Goal: Information Seeking & Learning: Learn about a topic

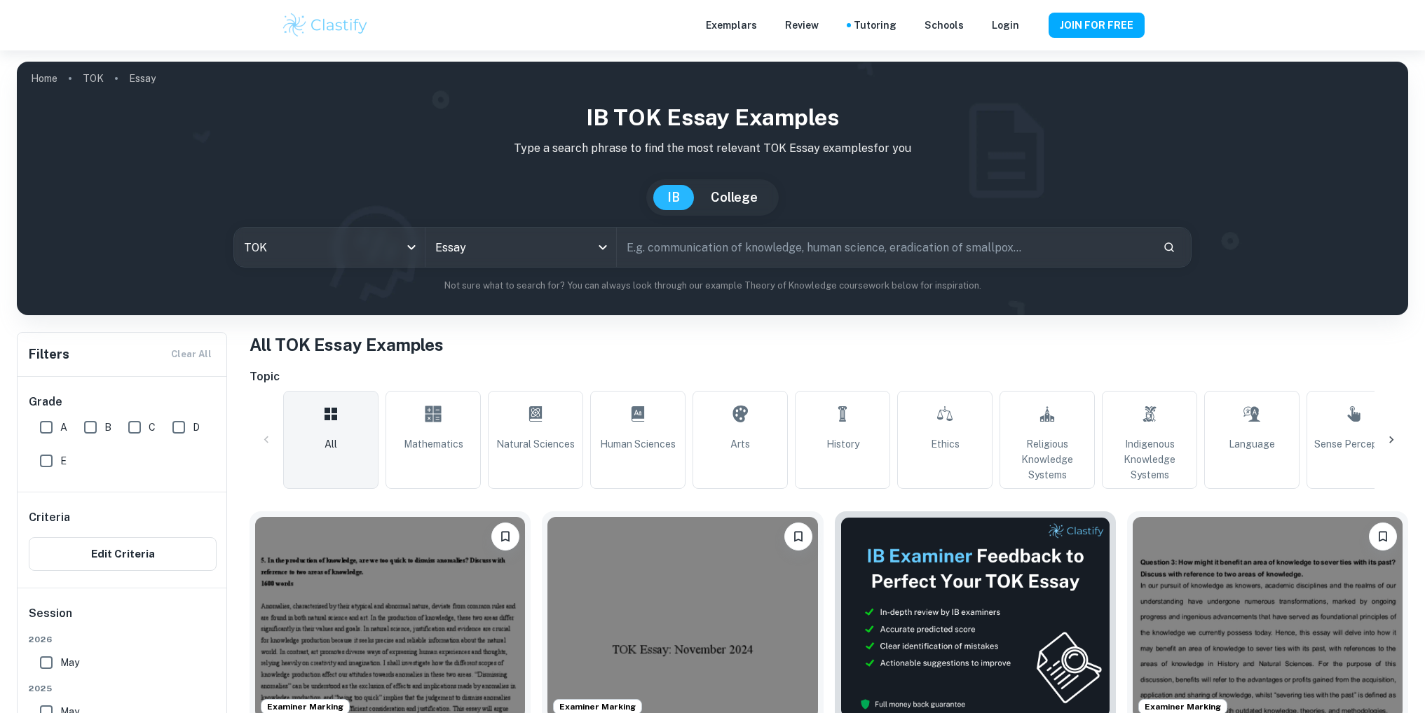
scroll to position [280, 0]
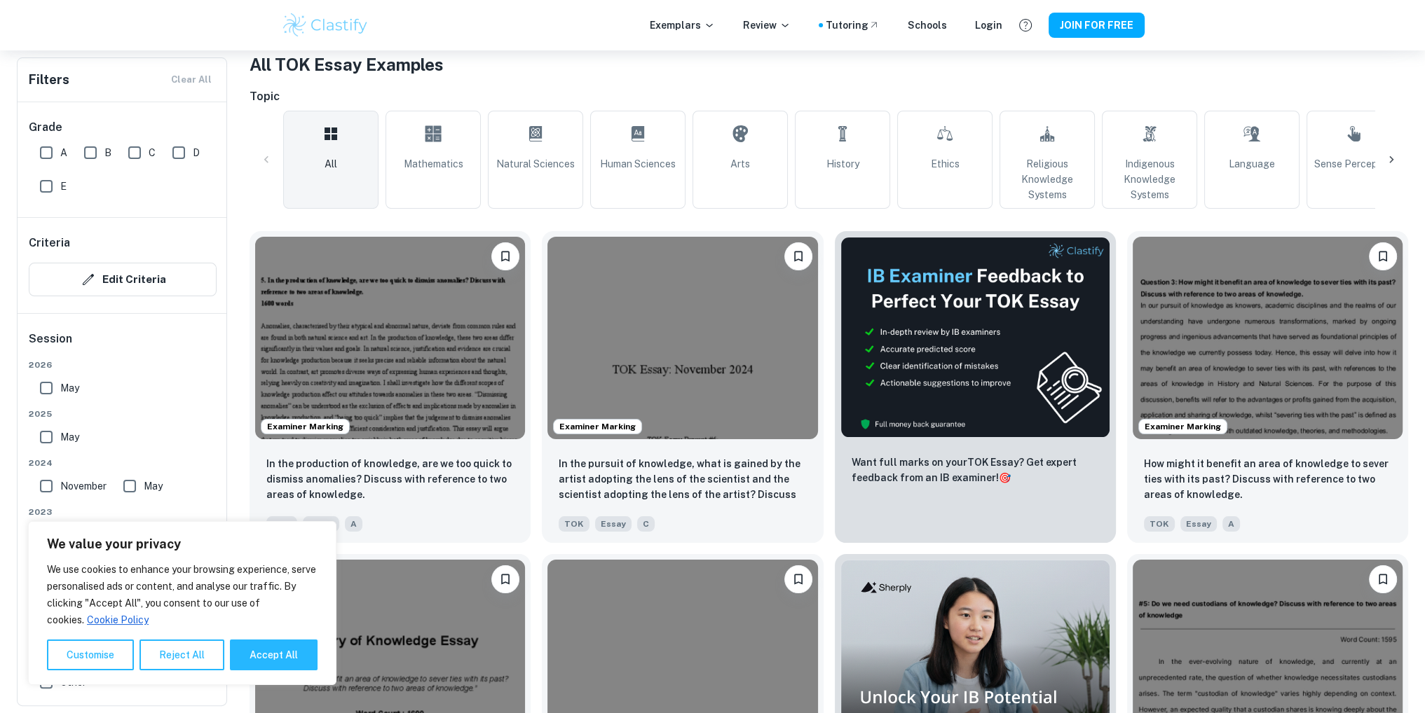
click at [489, 357] on img at bounding box center [390, 338] width 270 height 203
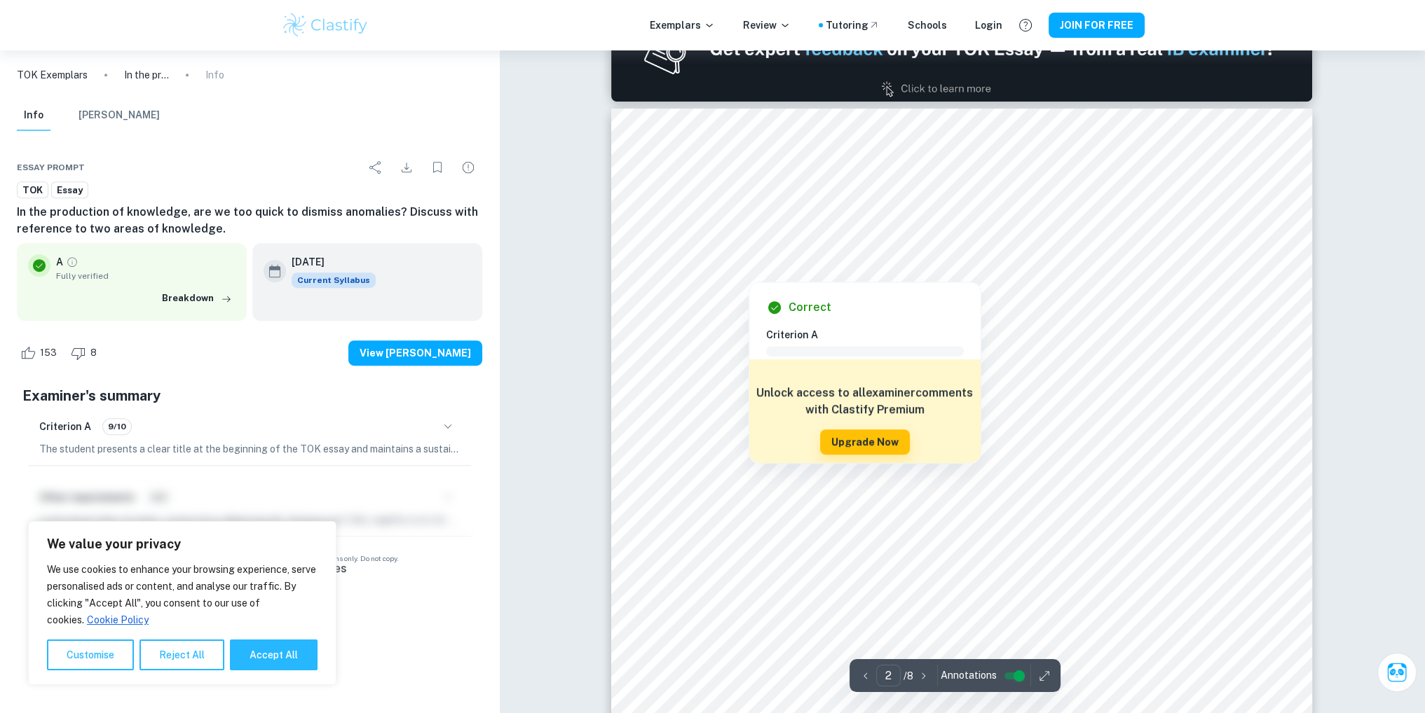
scroll to position [1168, 0]
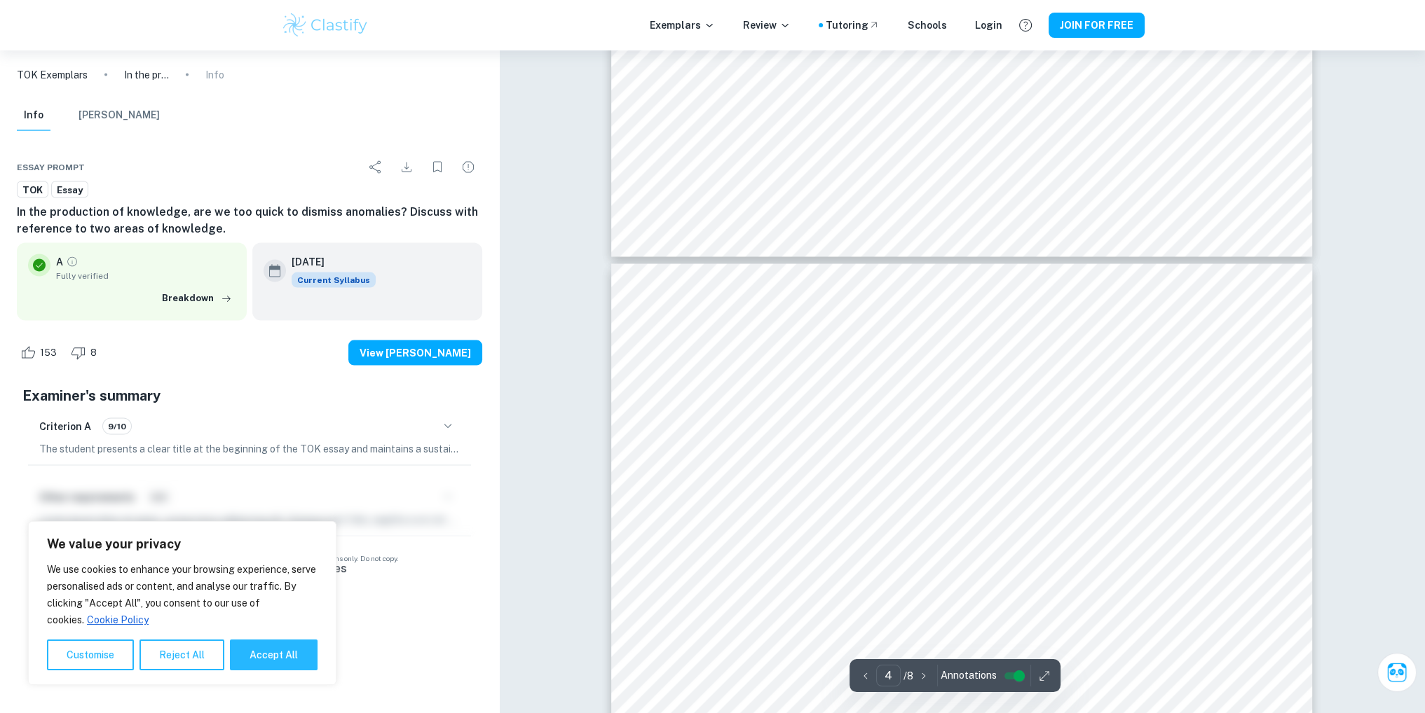
type input "5"
